Goal: Task Accomplishment & Management: Use online tool/utility

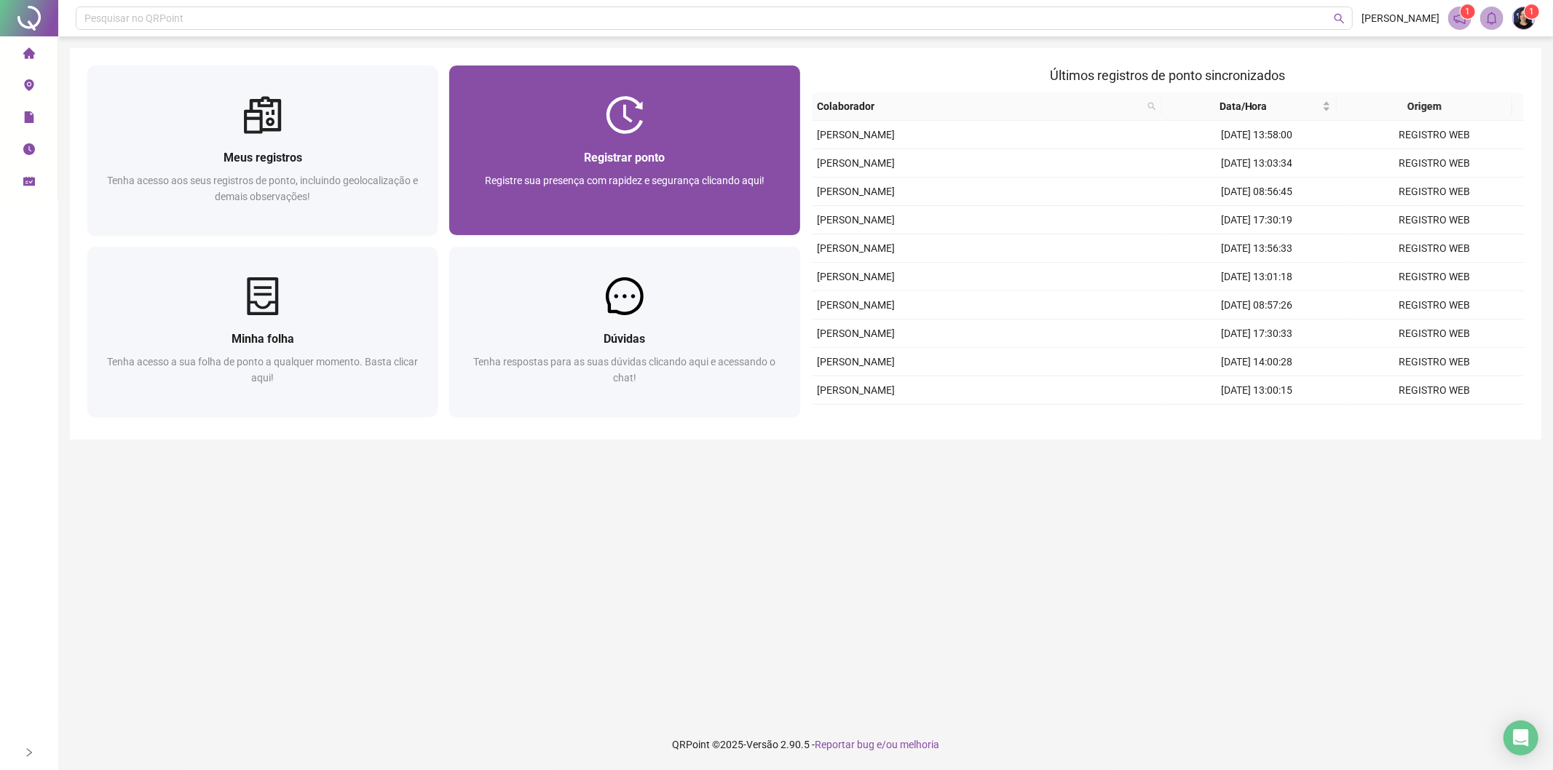
click at [653, 171] on div "Registrar ponto Registre sua presença com rapidez e segurança clicando aqui!" at bounding box center [624, 184] width 315 height 72
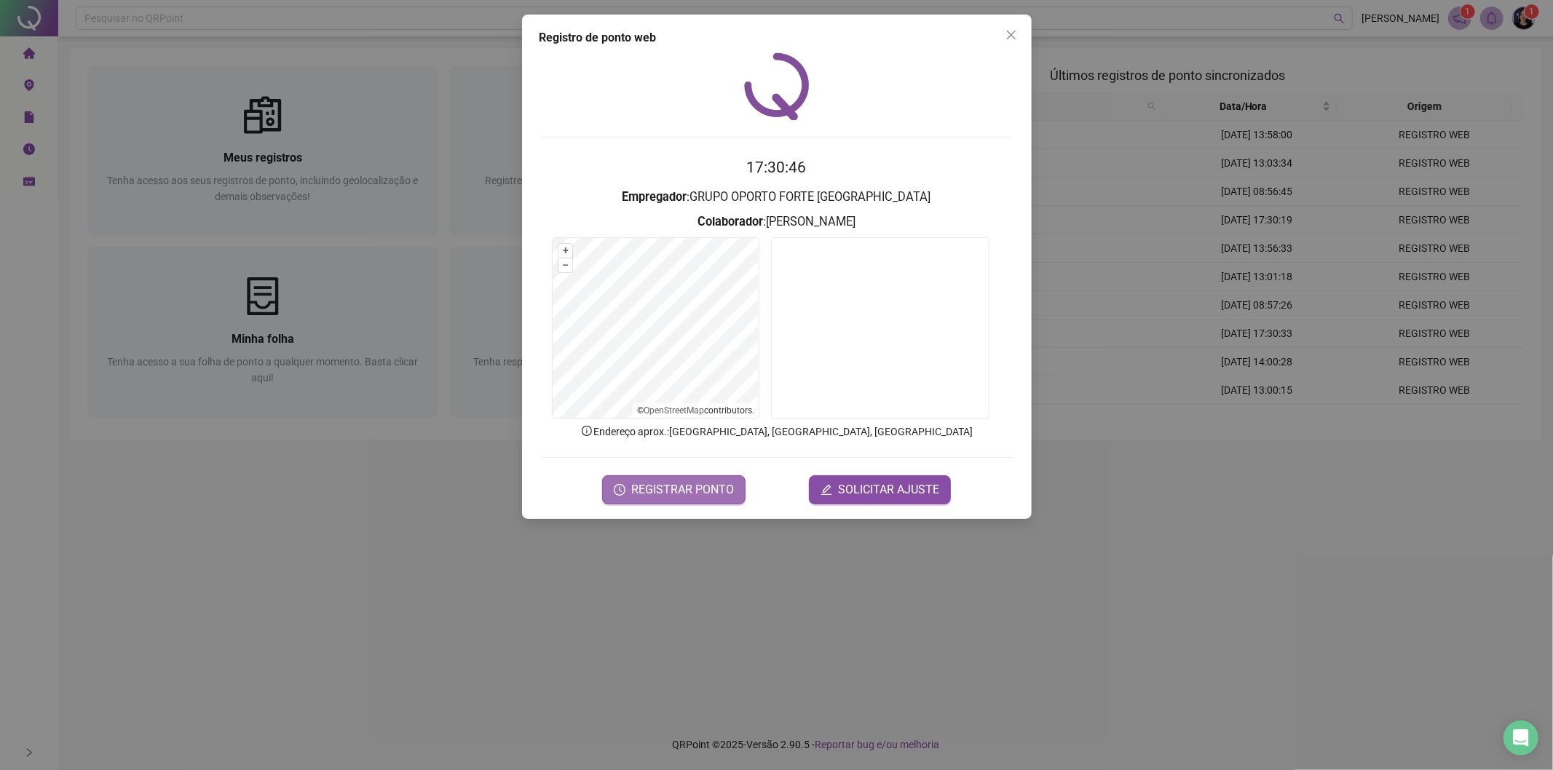
click at [701, 485] on span "REGISTRAR PONTO" at bounding box center [682, 489] width 103 height 17
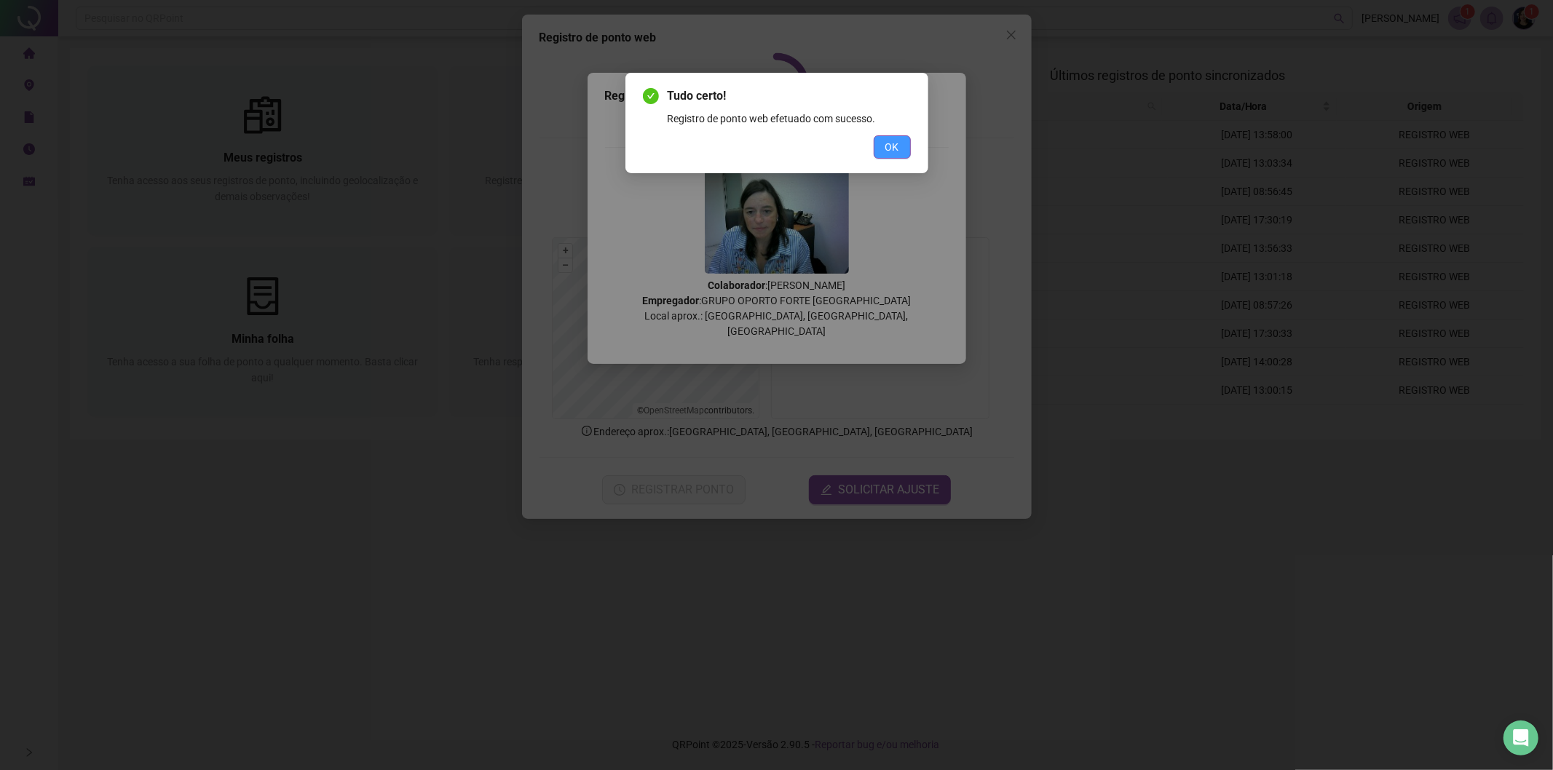
click at [895, 143] on span "OK" at bounding box center [892, 147] width 14 height 16
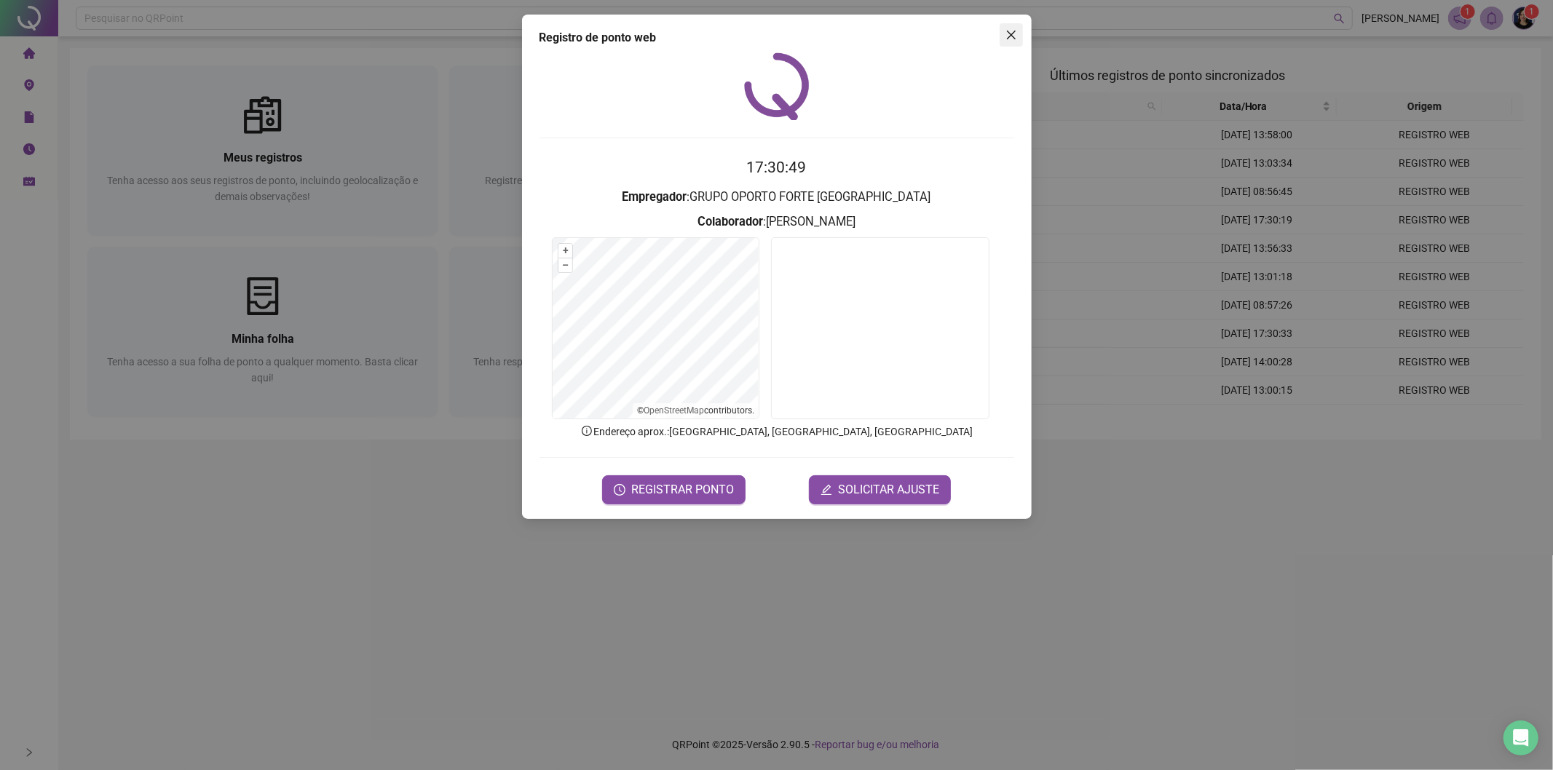
click at [1015, 33] on icon "close" at bounding box center [1011, 35] width 12 height 12
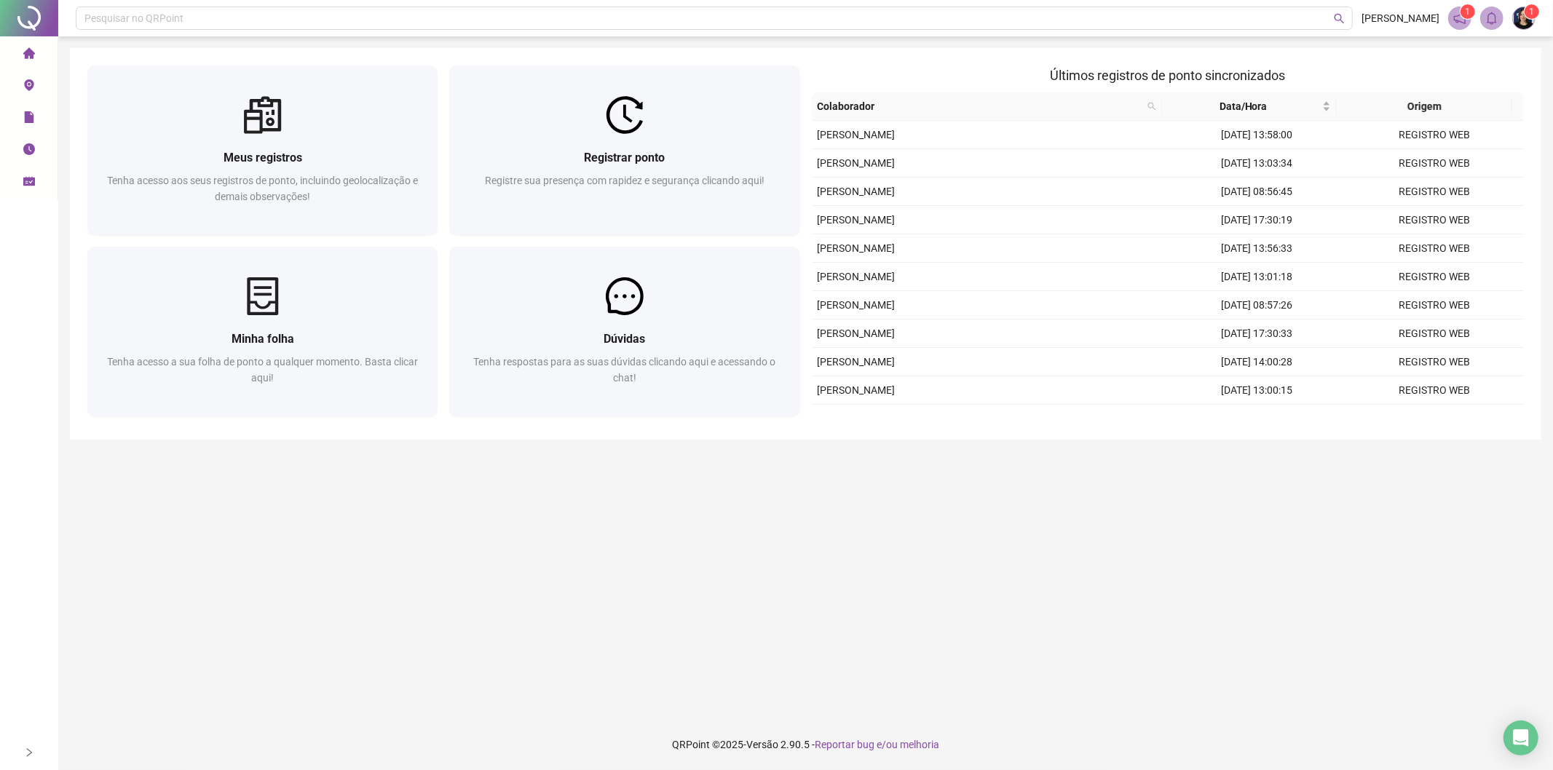
click at [22, 148] on li "Meus registros" at bounding box center [29, 149] width 52 height 29
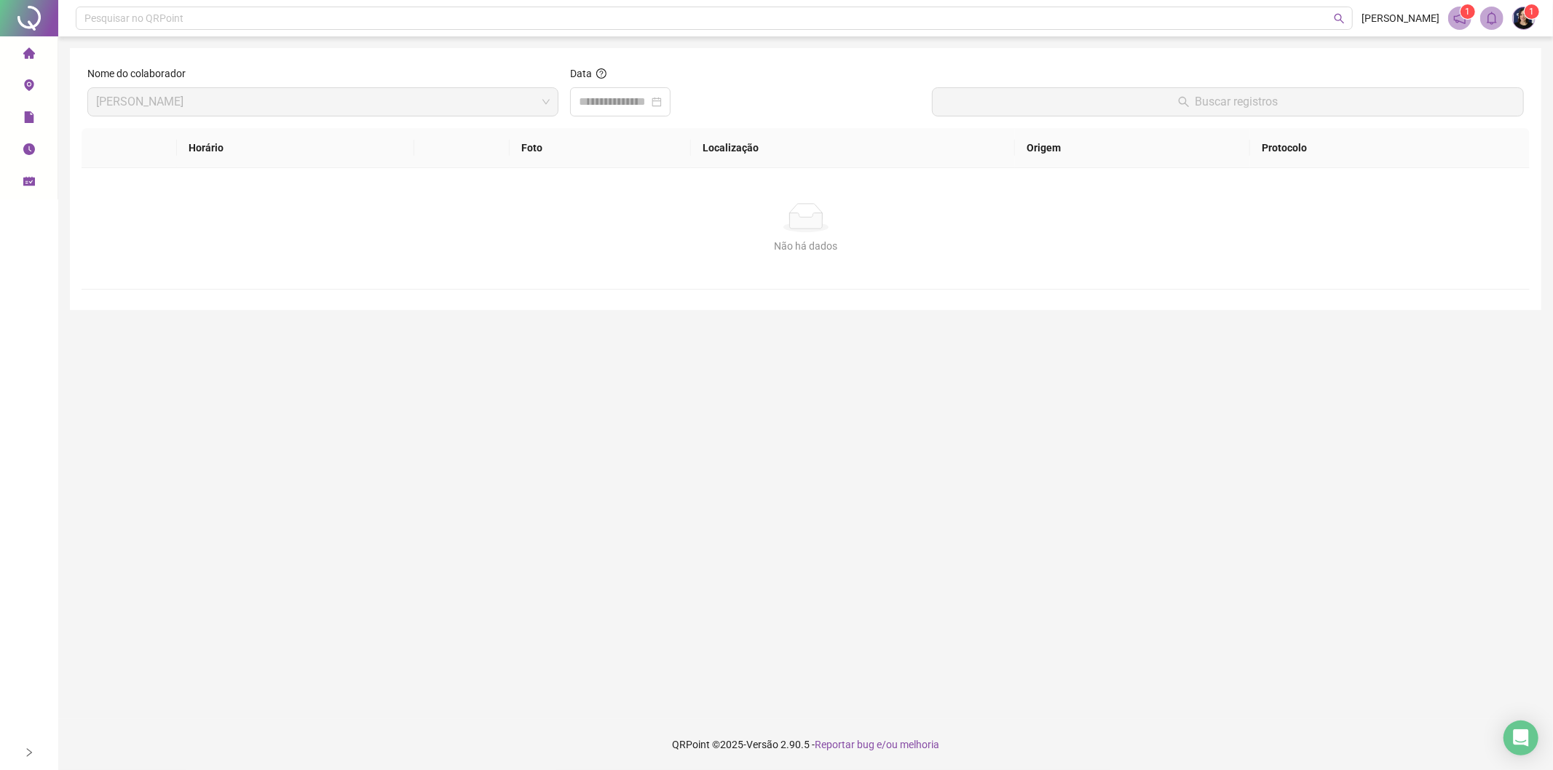
click at [20, 49] on li "Página inicial" at bounding box center [29, 53] width 52 height 29
